Goal: Task Accomplishment & Management: Manage account settings

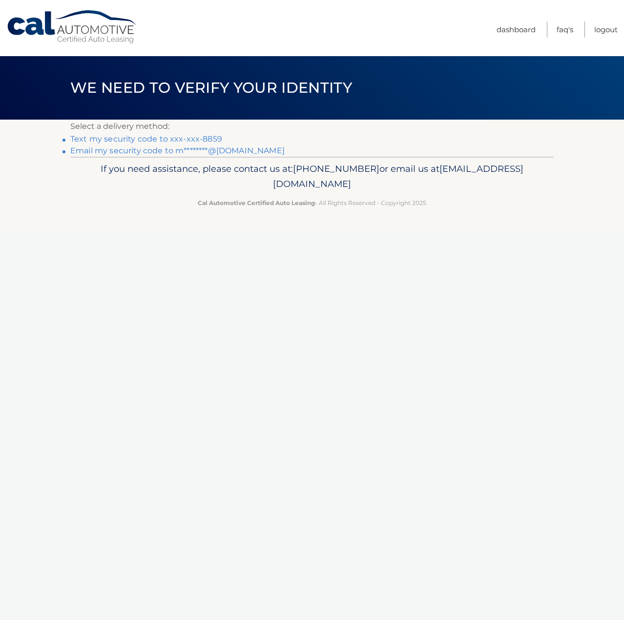
click at [196, 138] on link "Text my security code to xxx-xxx-8859" at bounding box center [146, 138] width 152 height 9
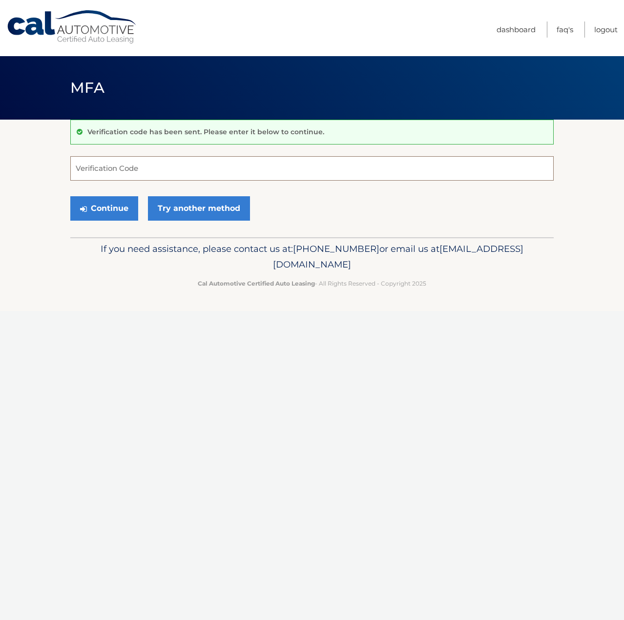
click at [252, 165] on input "Verification Code" at bounding box center [311, 168] width 483 height 24
type input "204215"
click at [110, 210] on button "Continue" at bounding box center [104, 208] width 68 height 24
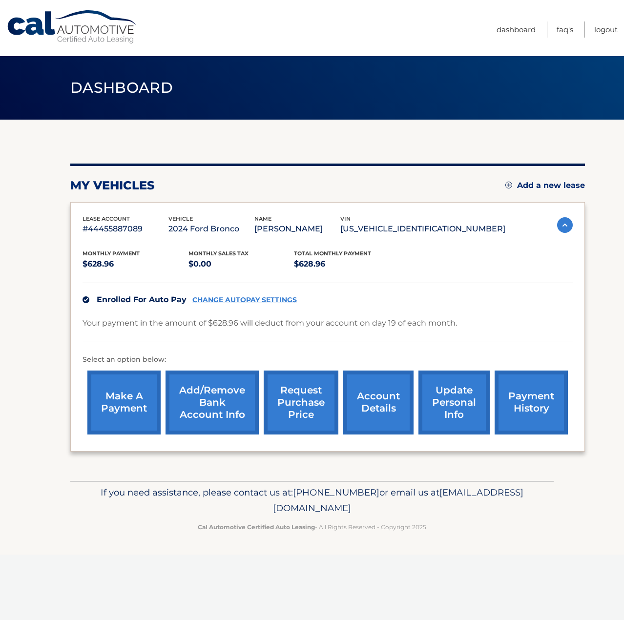
click at [454, 390] on link "update personal info" at bounding box center [453, 403] width 71 height 64
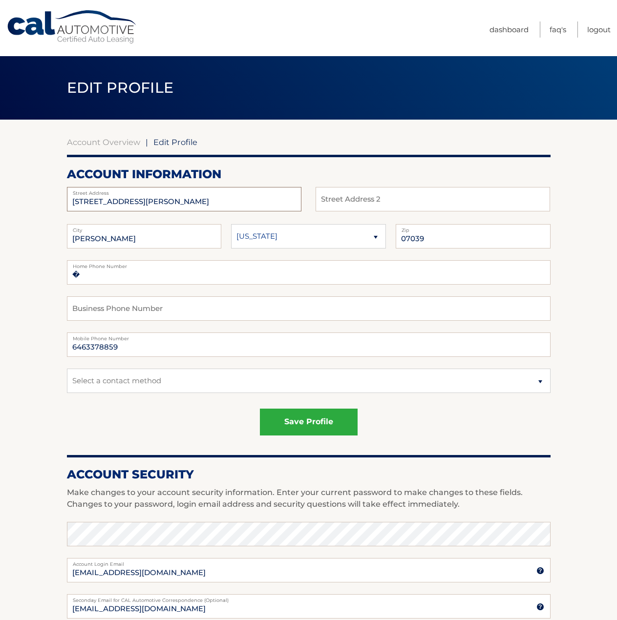
click at [151, 203] on input "[STREET_ADDRESS][PERSON_NAME]" at bounding box center [184, 199] width 234 height 24
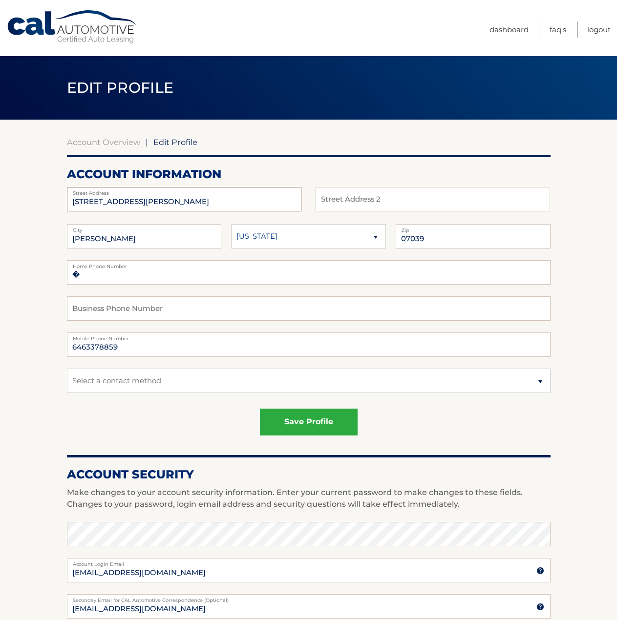
click at [151, 203] on input "4 CREIGHTON DR" at bounding box center [184, 199] width 234 height 24
type input "17 Trailside Circle"
click at [145, 240] on input "LIVINGSTON" at bounding box center [144, 236] width 155 height 24
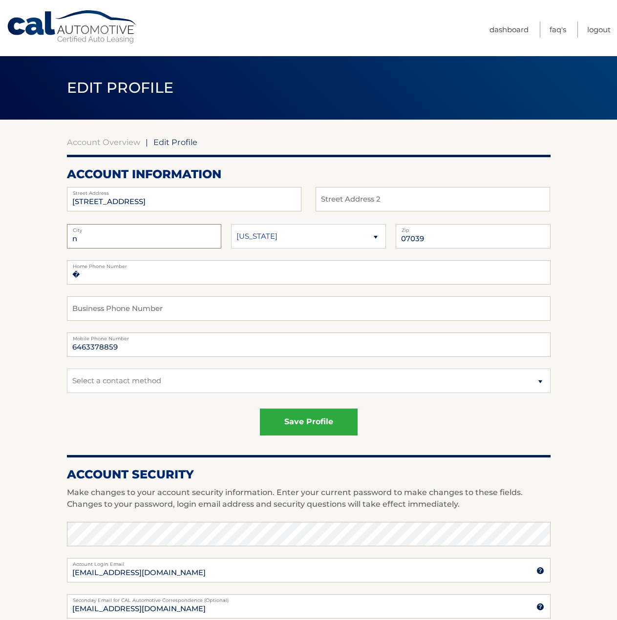
type input "New Providence"
drag, startPoint x: 454, startPoint y: 240, endPoint x: 348, endPoint y: 222, distance: 107.0
click at [348, 222] on div "17 Trailside Circle Street Address Street Address 2 New Providence City State 0…" at bounding box center [308, 317] width 483 height 260
type input "07974"
click at [304, 420] on button "save profile" at bounding box center [309, 422] width 98 height 27
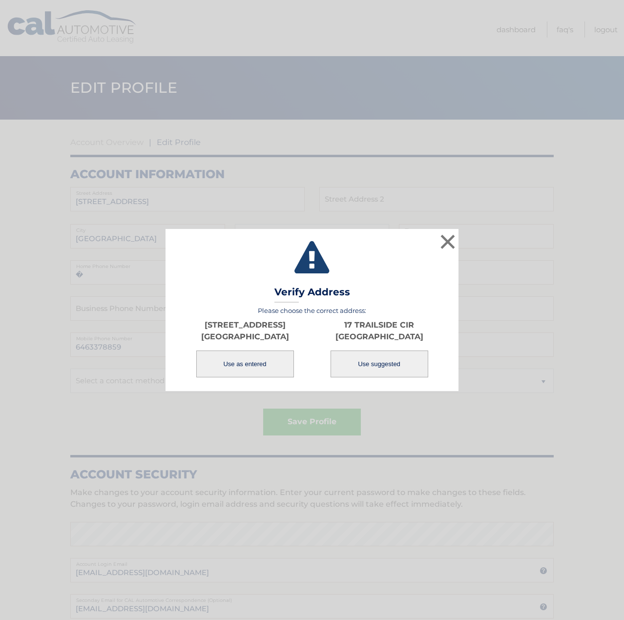
click at [234, 357] on button "Use as entered" at bounding box center [245, 364] width 98 height 27
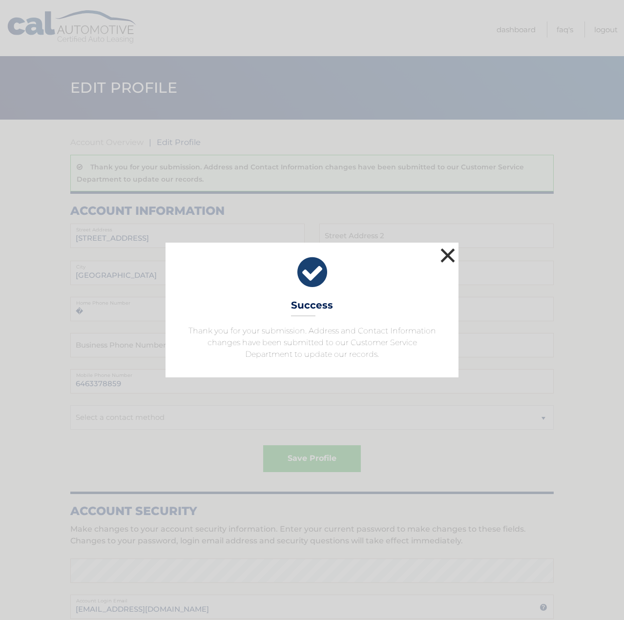
click at [445, 257] on button "×" at bounding box center [448, 256] width 20 height 20
